Goal: Information Seeking & Learning: Learn about a topic

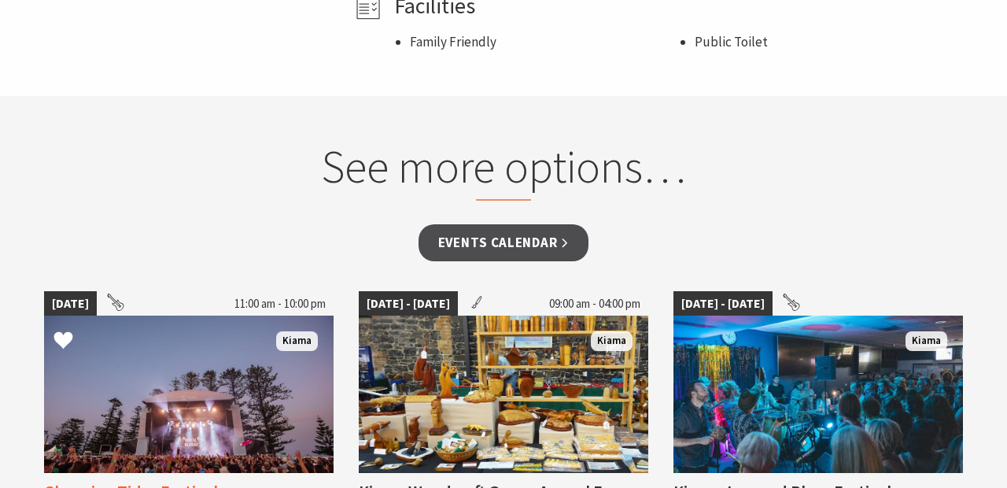
scroll to position [1150, 0]
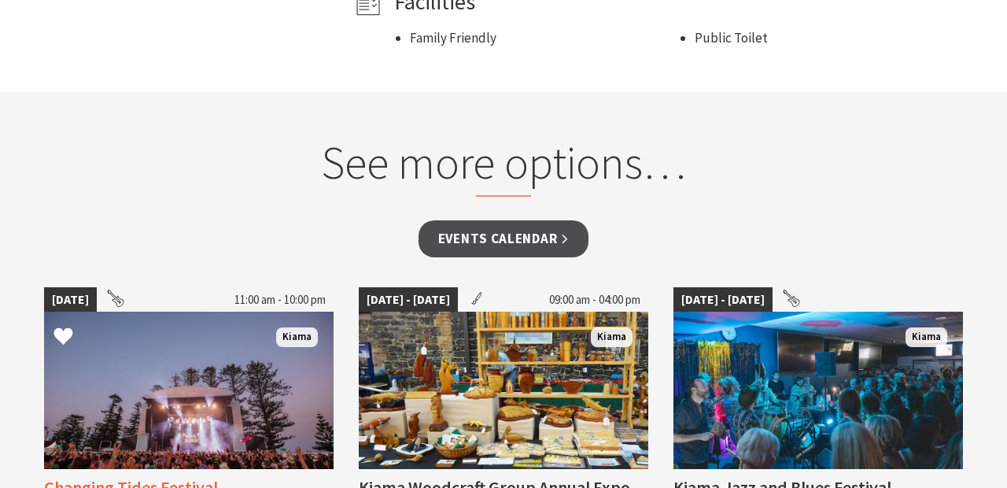
click at [150, 412] on img at bounding box center [188, 389] width 289 height 157
